Goal: Use online tool/utility: Use online tool/utility

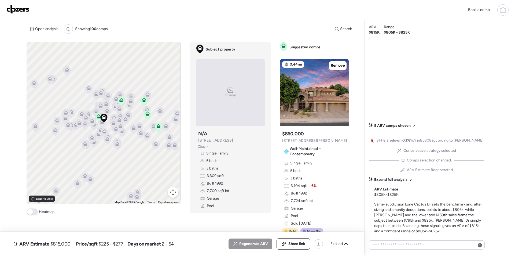
click at [16, 9] on img at bounding box center [17, 9] width 23 height 9
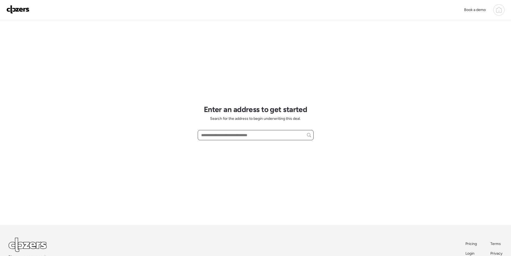
click at [237, 136] on input "text" at bounding box center [255, 135] width 111 height 8
paste input "**********"
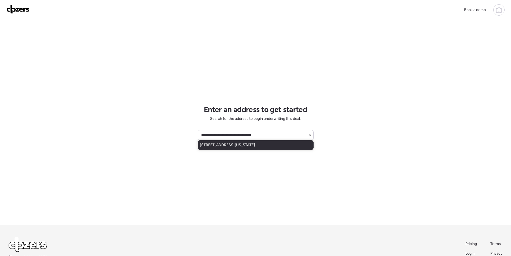
click at [235, 144] on span "237 N Colorado St, Chandler, AZ, 85225" at bounding box center [227, 144] width 55 height 5
type input "**********"
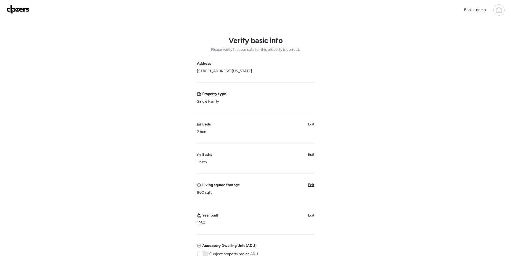
click at [313, 124] on span "Edit" at bounding box center [311, 124] width 6 height 5
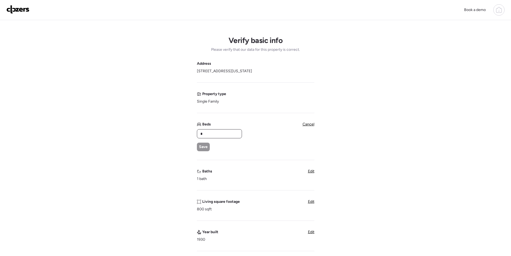
click at [228, 136] on input "*" at bounding box center [219, 134] width 40 height 8
type input "*"
click at [208, 148] on div "Save" at bounding box center [203, 146] width 13 height 9
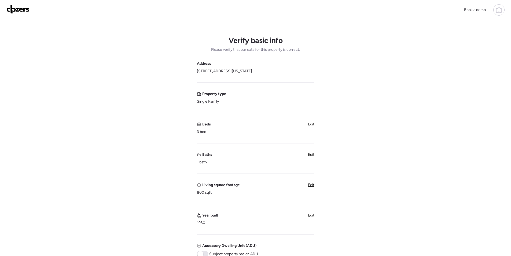
click at [314, 155] on div "Verify basic info Please verify that our data for this property is correct. Add…" at bounding box center [255, 213] width 503 height 387
click at [310, 151] on div "Address 237 N Colorado St, Chandler, AZ 85225 Property type Single Family Beds …" at bounding box center [256, 208] width 118 height 295
click at [310, 153] on span "Edit" at bounding box center [311, 154] width 6 height 5
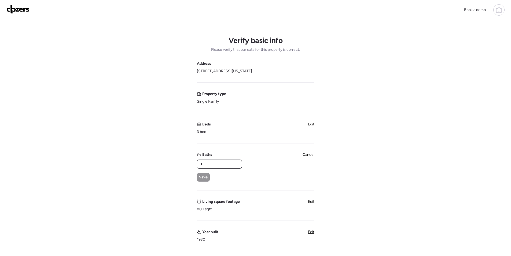
click at [219, 166] on input "*" at bounding box center [219, 164] width 40 height 8
type input "*"
click at [211, 175] on div "* Save" at bounding box center [219, 170] width 45 height 22
click at [209, 176] on div "Save" at bounding box center [203, 177] width 13 height 9
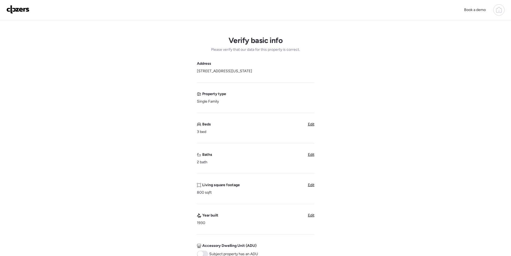
click at [312, 185] on span "Edit" at bounding box center [311, 184] width 6 height 5
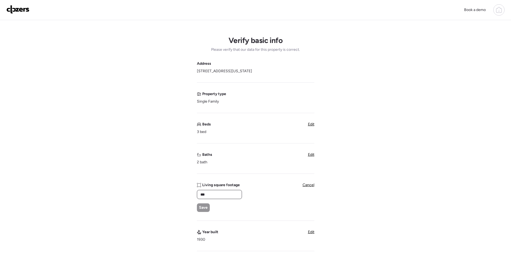
click at [240, 195] on input "***" at bounding box center [219, 195] width 40 height 8
paste input "**"
click at [203, 195] on input "*****" at bounding box center [219, 195] width 40 height 8
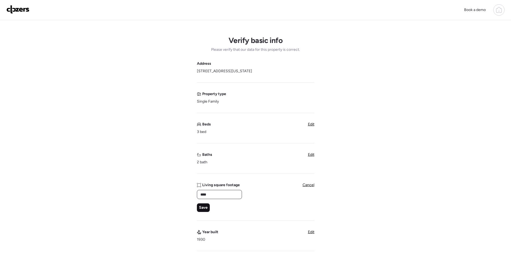
type input "****"
click at [206, 206] on span "Save" at bounding box center [203, 207] width 9 height 5
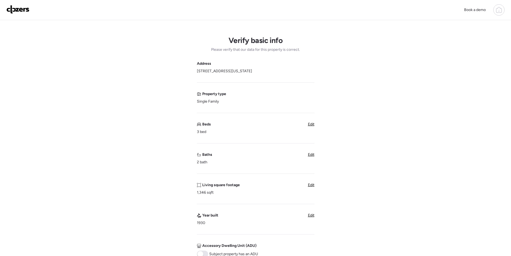
scroll to position [134, 0]
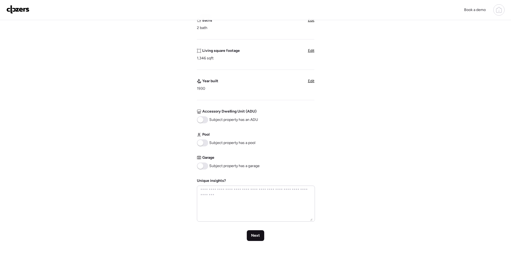
click at [255, 231] on div "Next" at bounding box center [255, 235] width 17 height 11
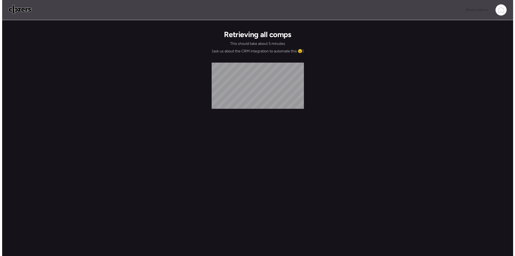
scroll to position [0, 0]
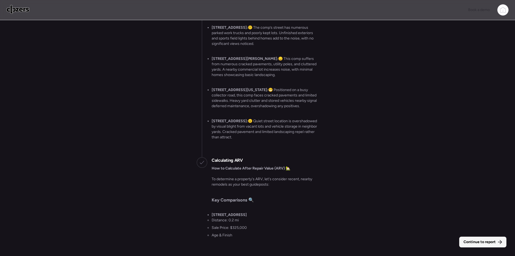
click at [487, 240] on span "Continue to report" at bounding box center [480, 241] width 32 height 5
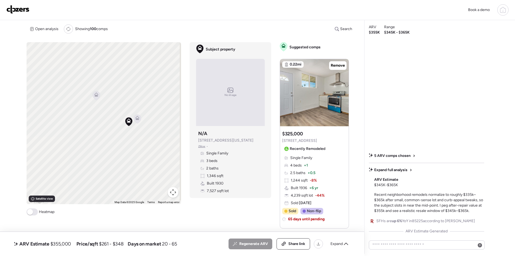
click at [137, 116] on icon at bounding box center [137, 117] width 4 height 2
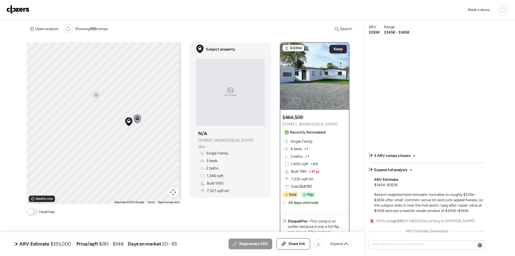
click at [95, 95] on icon at bounding box center [95, 96] width 3 height 2
click at [94, 95] on icon at bounding box center [95, 95] width 3 height 2
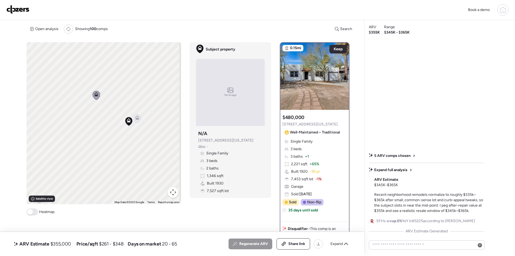
scroll to position [81, 0]
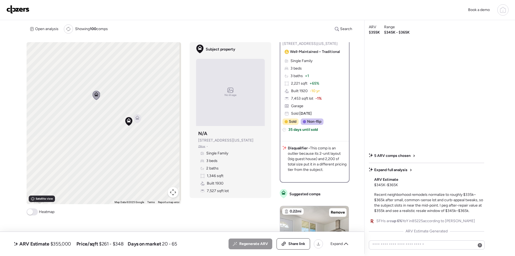
click at [60, 244] on span "$355,000" at bounding box center [60, 243] width 21 height 6
copy span "355,000"
click at [344, 244] on icon at bounding box center [346, 243] width 4 height 2
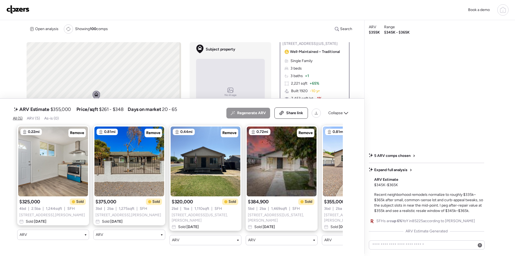
scroll to position [0, 55]
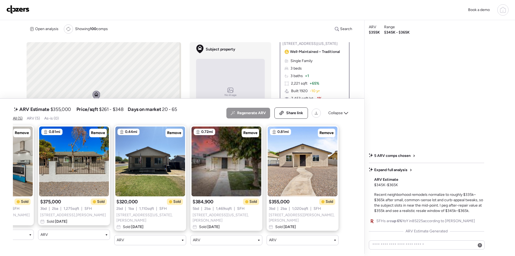
click at [342, 113] on span "Collapse" at bounding box center [335, 112] width 14 height 5
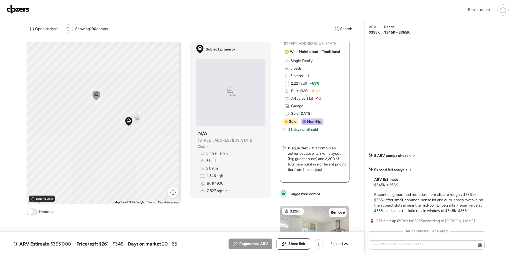
click at [65, 242] on span "$355,000" at bounding box center [60, 243] width 21 height 6
copy span "355,000"
click at [339, 244] on span "Expand" at bounding box center [337, 243] width 12 height 5
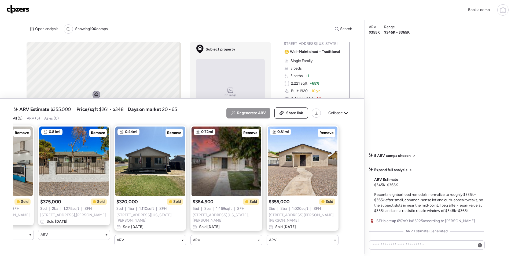
click at [255, 133] on span "Remove" at bounding box center [250, 132] width 14 height 5
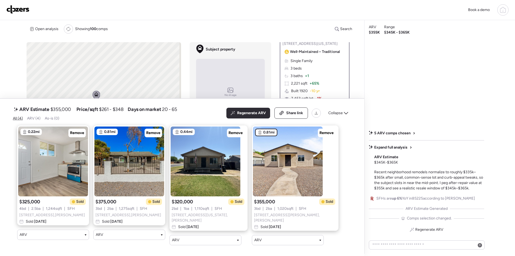
scroll to position [0, 0]
click at [77, 133] on span "Remove" at bounding box center [77, 132] width 14 height 5
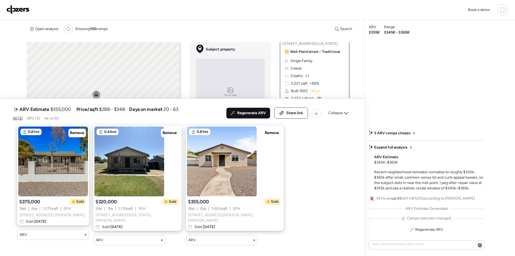
click at [255, 113] on span "Regenerate ARV" at bounding box center [251, 112] width 29 height 5
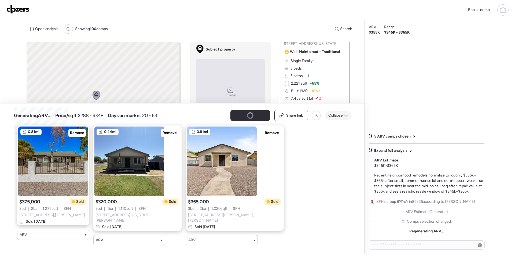
click at [340, 115] on span "Collapse" at bounding box center [335, 115] width 14 height 5
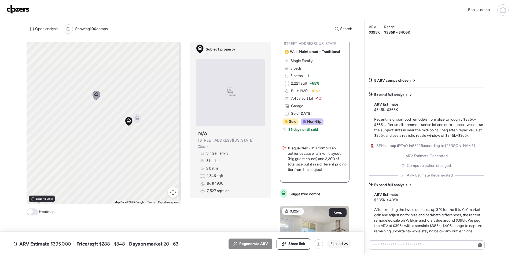
click at [340, 244] on span "Expand" at bounding box center [337, 243] width 12 height 5
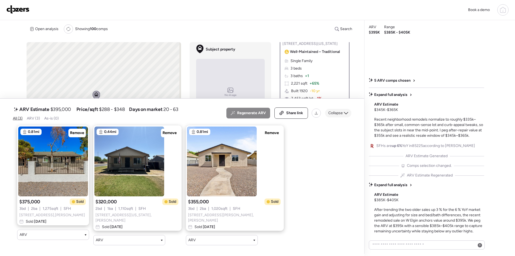
click at [337, 113] on span "Collapse" at bounding box center [335, 112] width 14 height 5
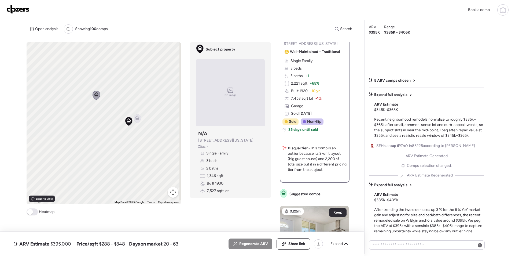
click at [137, 115] on icon at bounding box center [137, 118] width 7 height 9
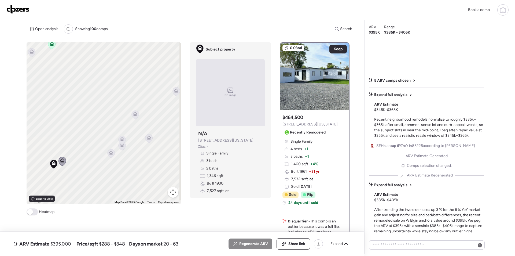
drag, startPoint x: 146, startPoint y: 119, endPoint x: 70, endPoint y: 161, distance: 87.1
click at [70, 161] on div "To activate drag with keyboard, press Alt + Enter. Once in keyboard drag state,…" at bounding box center [104, 123] width 155 height 162
click at [112, 152] on div at bounding box center [111, 154] width 8 height 10
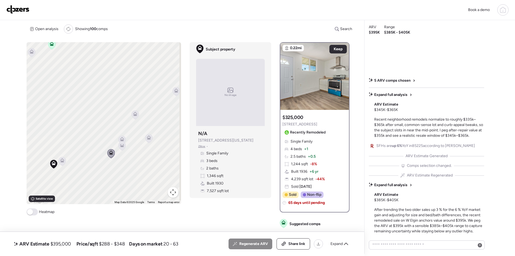
drag, startPoint x: 121, startPoint y: 139, endPoint x: 122, endPoint y: 142, distance: 3.5
click at [122, 139] on icon at bounding box center [122, 139] width 4 height 4
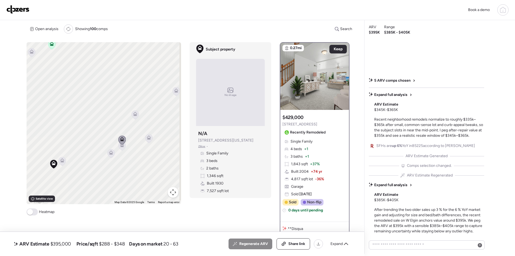
drag, startPoint x: 124, startPoint y: 145, endPoint x: 135, endPoint y: 145, distance: 11.3
click at [124, 123] on div at bounding box center [181, 123] width 155 height 0
click at [58, 245] on span "$395,000" at bounding box center [60, 243] width 21 height 6
copy span "395,000"
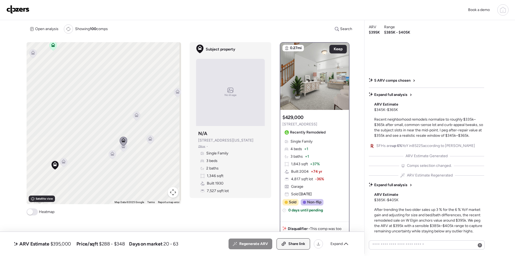
click at [283, 243] on icon at bounding box center [283, 244] width 5 height 4
click at [24, 9] on img at bounding box center [17, 9] width 23 height 9
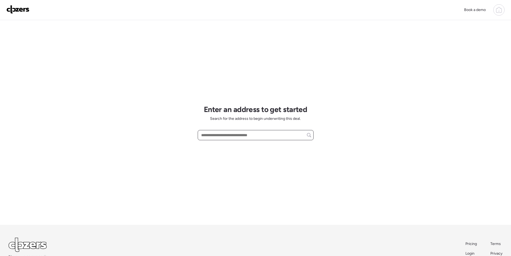
click at [233, 134] on input "text" at bounding box center [255, 135] width 111 height 8
paste input "**********"
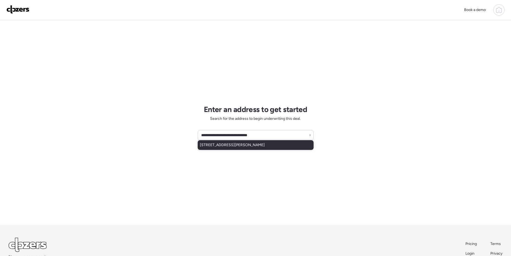
click at [220, 147] on span "529 W Myrna Ln, Chandler, AZ, 85225" at bounding box center [232, 144] width 65 height 5
type input "**********"
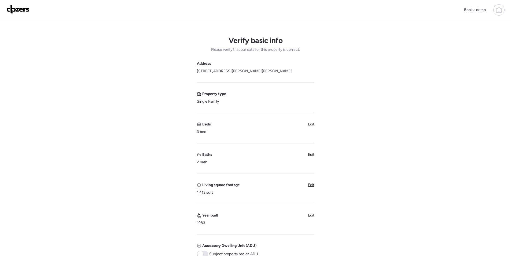
scroll to position [134, 0]
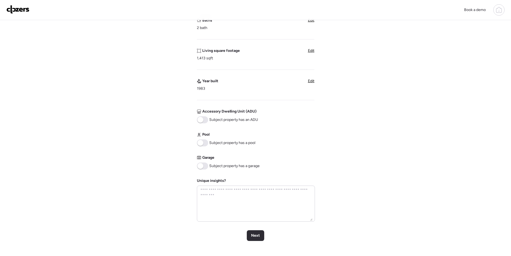
click at [206, 166] on span at bounding box center [202, 165] width 11 height 7
click at [259, 235] on span "Next" at bounding box center [255, 235] width 9 height 5
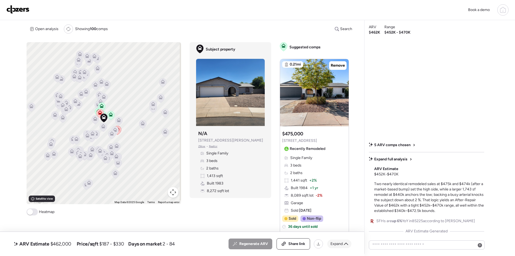
click at [339, 244] on span "Expand" at bounding box center [337, 243] width 12 height 5
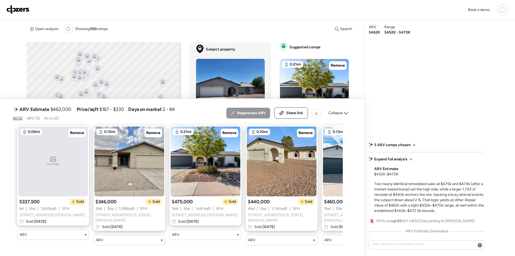
scroll to position [0, 55]
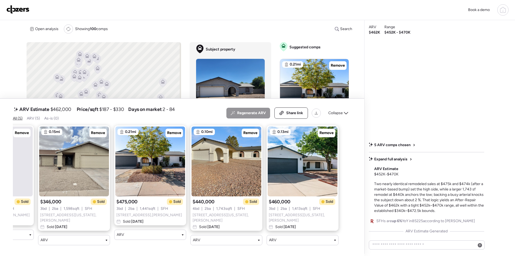
click at [340, 116] on span "Collapse" at bounding box center [335, 112] width 14 height 5
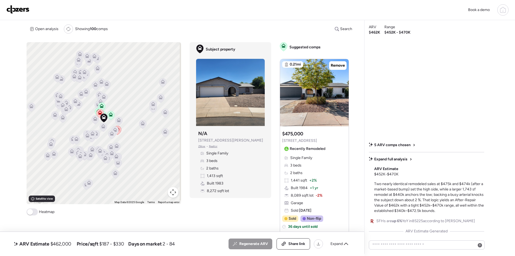
click at [67, 244] on span "$462,000" at bounding box center [60, 243] width 21 height 6
drag, startPoint x: 74, startPoint y: 238, endPoint x: 70, endPoint y: 241, distance: 4.8
click at [74, 239] on div "ARV Estimate $462,000 Price/sqft $187 - $330 Days on market 2 - 84 All (5) ARV …" at bounding box center [182, 243] width 339 height 11
click at [68, 242] on span "$462,000" at bounding box center [60, 243] width 21 height 6
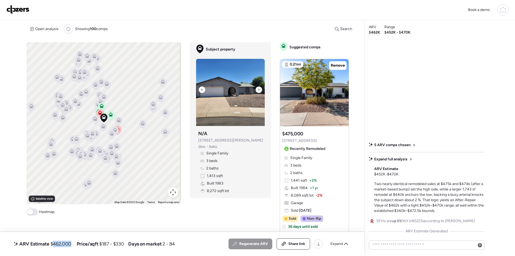
copy span "462,000"
click at [13, 12] on img at bounding box center [17, 9] width 23 height 9
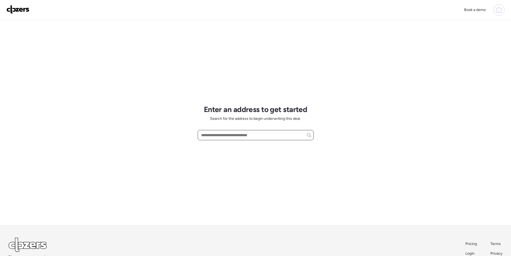
click at [219, 134] on input "text" at bounding box center [255, 135] width 111 height 8
paste input "**********"
type input "**********"
click at [233, 132] on input "text" at bounding box center [255, 135] width 111 height 8
paste input "**********"
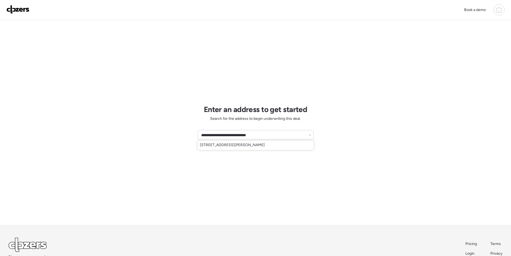
drag, startPoint x: 235, startPoint y: 146, endPoint x: 240, endPoint y: 148, distance: 5.8
click at [235, 147] on span "[STREET_ADDRESS][PERSON_NAME]" at bounding box center [232, 144] width 65 height 5
type input "**********"
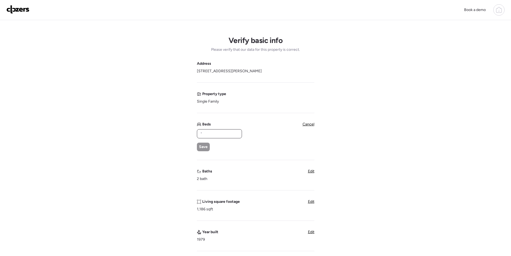
click at [218, 134] on input "text" at bounding box center [219, 134] width 40 height 8
type input "*"
click at [203, 147] on span "Save" at bounding box center [203, 146] width 9 height 5
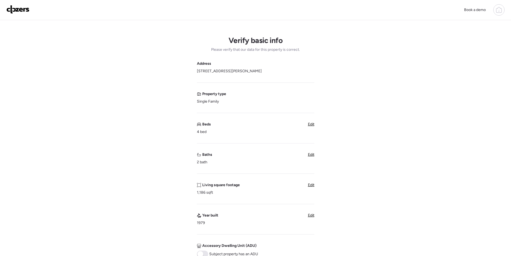
scroll to position [107, 0]
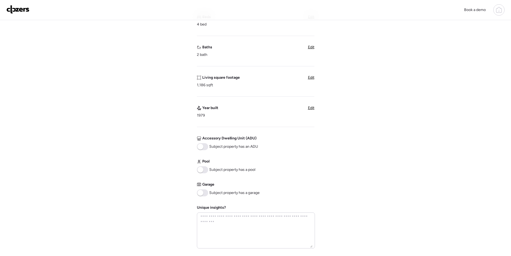
drag, startPoint x: 203, startPoint y: 192, endPoint x: 274, endPoint y: 181, distance: 71.8
click at [203, 192] on span at bounding box center [200, 193] width 6 height 6
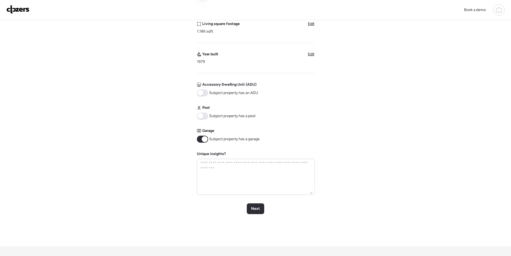
scroll to position [215, 0]
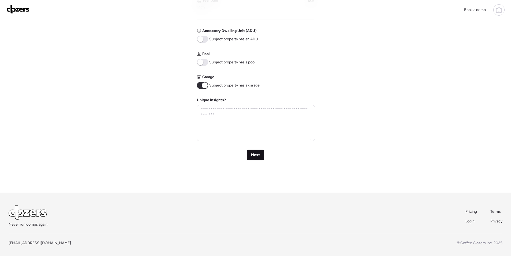
click at [258, 154] on span "Next" at bounding box center [255, 154] width 9 height 5
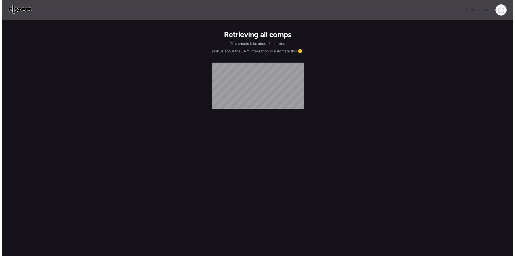
scroll to position [0, 0]
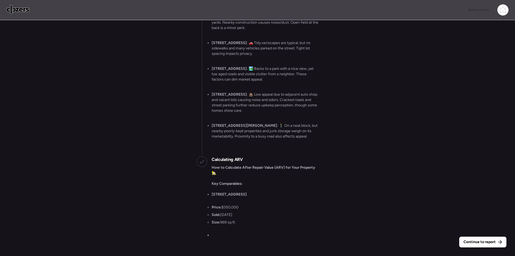
click at [482, 240] on span "Continue to report" at bounding box center [480, 241] width 32 height 5
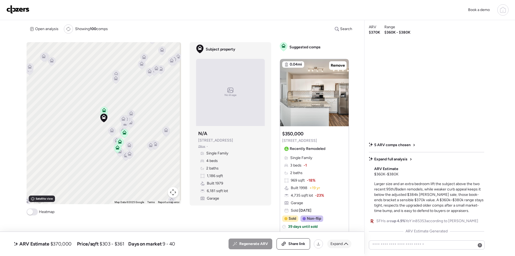
click at [345, 244] on icon at bounding box center [346, 243] width 4 height 2
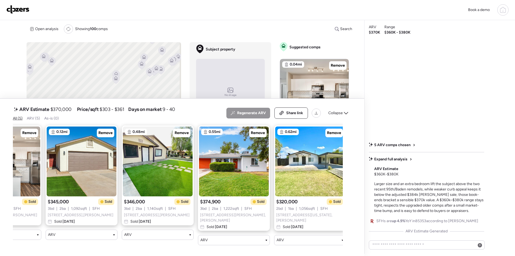
scroll to position [0, 55]
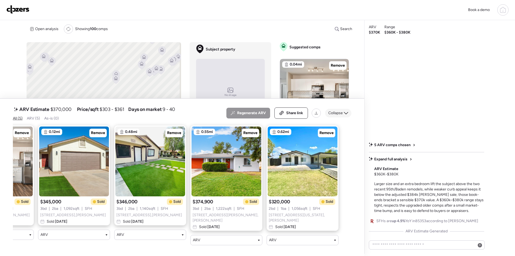
drag, startPoint x: 338, startPoint y: 113, endPoint x: 253, endPoint y: 2, distance: 140.0
click at [338, 113] on span "Collapse" at bounding box center [335, 112] width 14 height 5
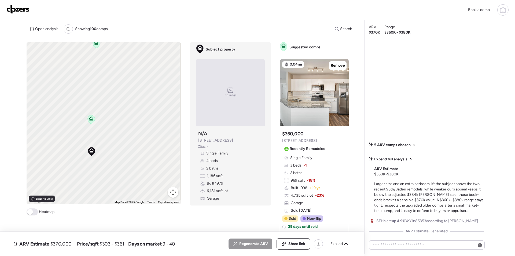
drag, startPoint x: 139, startPoint y: 74, endPoint x: 121, endPoint y: 140, distance: 68.6
click at [122, 141] on div "To activate drag with keyboard, press Alt + Enter. Once in keyboard drag state,…" at bounding box center [104, 123] width 155 height 162
click at [343, 240] on div "Expand" at bounding box center [339, 243] width 24 height 9
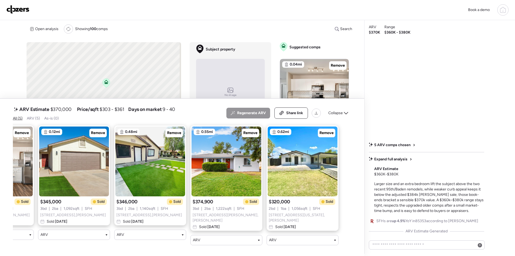
drag, startPoint x: 228, startPoint y: 249, endPoint x: 211, endPoint y: 249, distance: 17.4
click at [211, 249] on div "ARV Estimate $370,000 Price/sqft $303 - $361 Days on market 9 - 40 All (5) ARV …" at bounding box center [182, 176] width 364 height 157
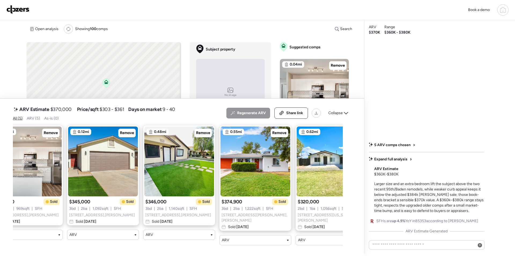
scroll to position [0, 0]
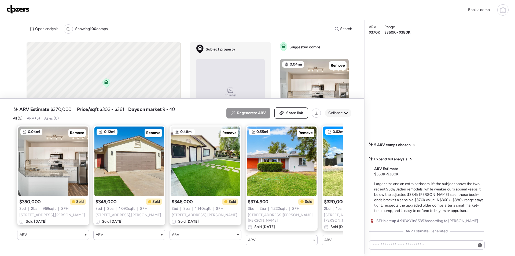
click at [335, 114] on span "Collapse" at bounding box center [335, 112] width 14 height 5
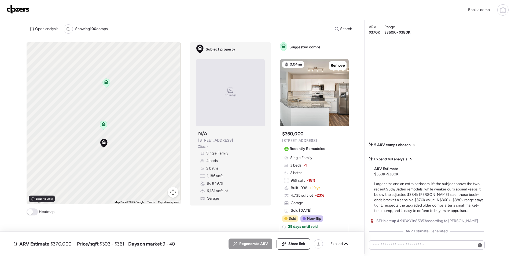
click at [67, 244] on span "$370,000" at bounding box center [60, 243] width 21 height 6
copy span "370,000"
click at [293, 247] on div "Share link" at bounding box center [293, 243] width 33 height 11
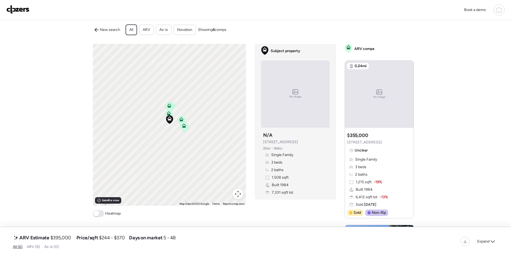
click at [69, 236] on span "$395,000" at bounding box center [60, 237] width 21 height 6
copy span "395,000"
